Goal: Obtain resource: Obtain resource

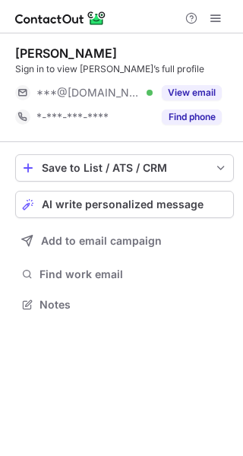
scroll to position [294, 243]
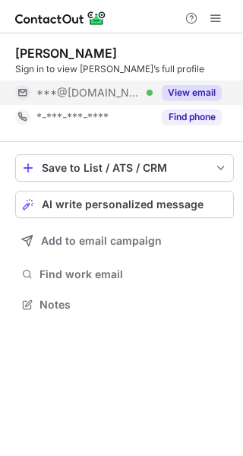
click at [191, 90] on button "View email" at bounding box center [192, 92] width 60 height 15
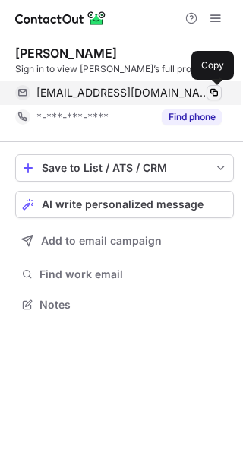
click at [217, 92] on span at bounding box center [214, 93] width 12 height 12
